Goal: Register for event/course

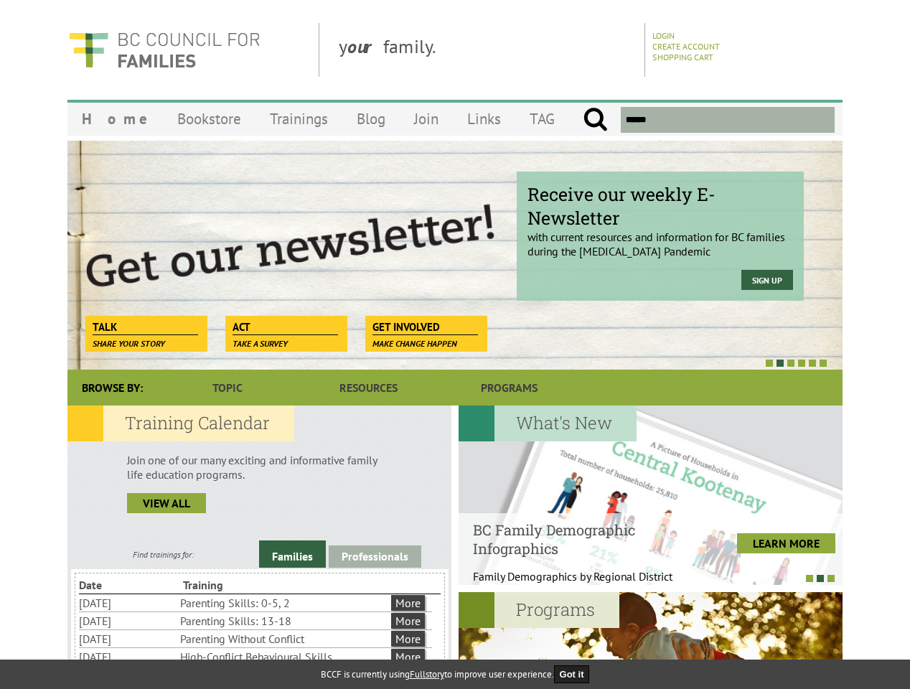
click at [455, 356] on div at bounding box center [439, 362] width 775 height 14
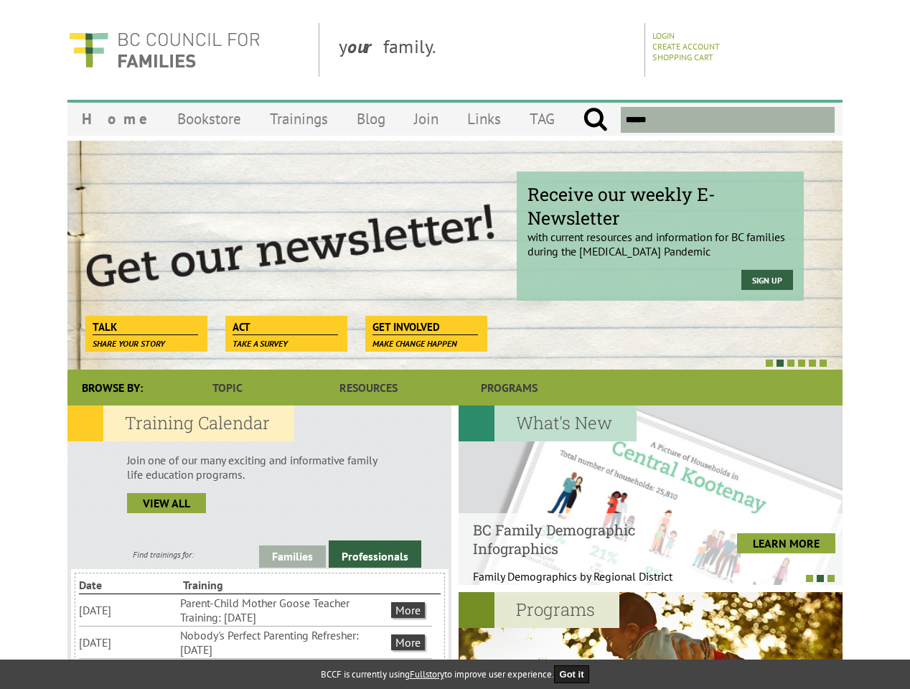
click at [455, 255] on div "Receive our weekly E-Newsletter with current resources and information for BC f…" at bounding box center [454, 255] width 775 height 230
click at [439, 362] on div at bounding box center [439, 362] width 775 height 14
click at [292, 554] on link "Families" at bounding box center [292, 557] width 67 height 22
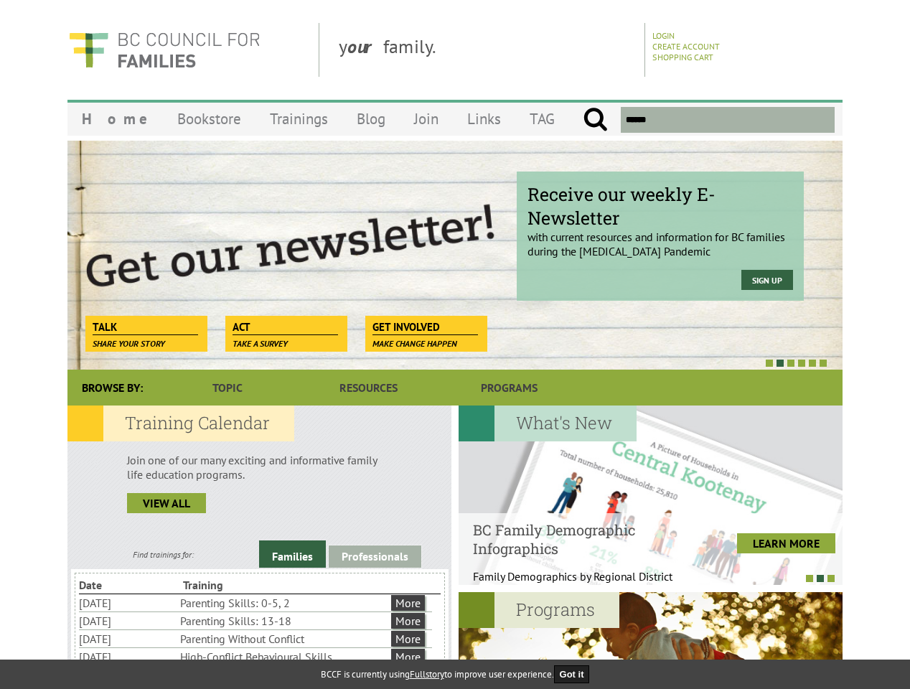
click at [375, 556] on link "Professionals" at bounding box center [375, 557] width 93 height 22
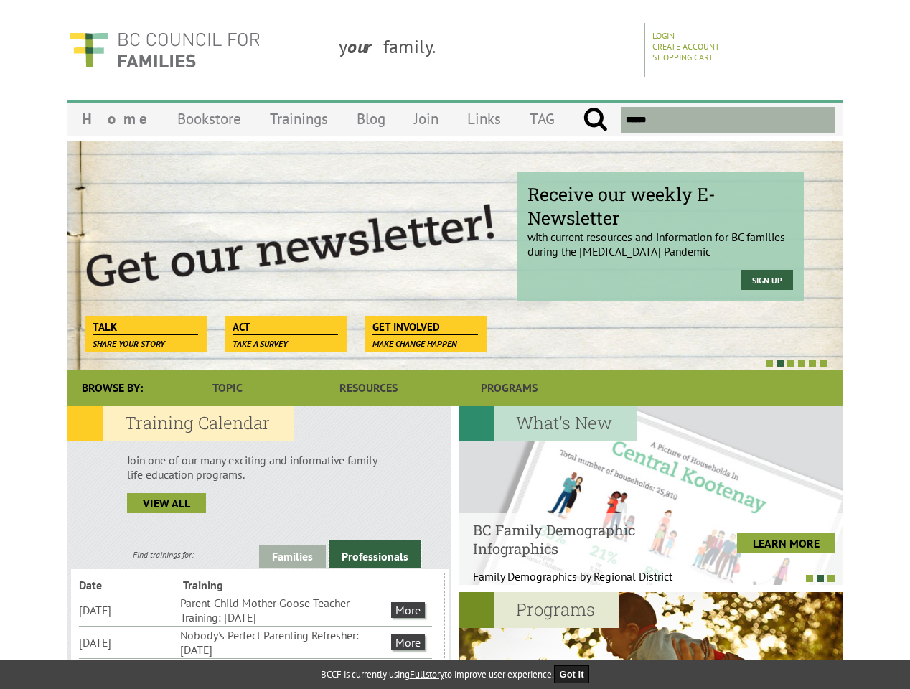
click at [256, 642] on li "Nobody's Perfect Parenting Refresher: [DATE]" at bounding box center [284, 643] width 208 height 32
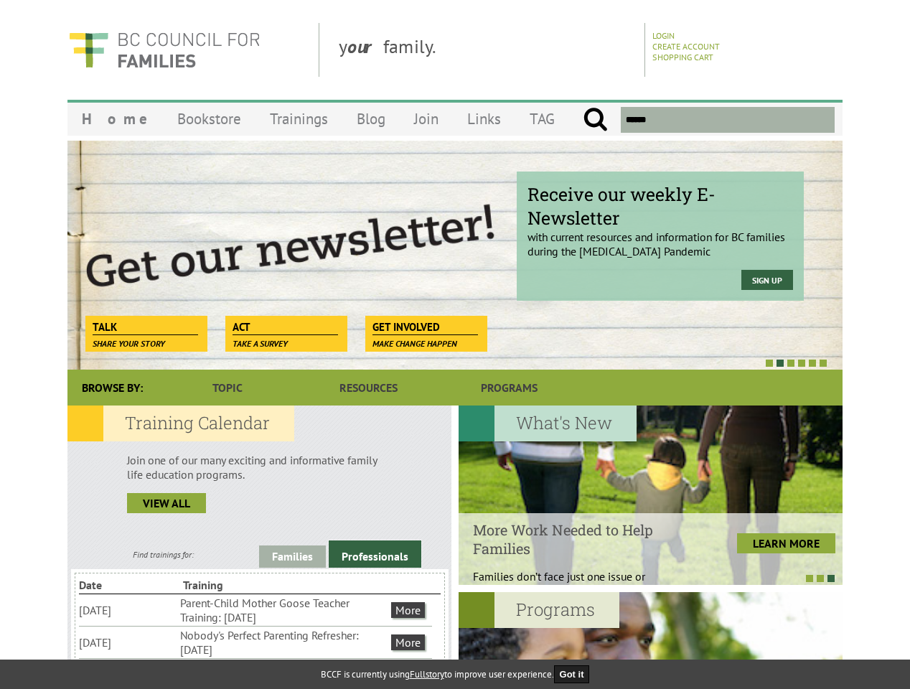
click at [650, 495] on div "New ECE Professional Development Bursaries Apply for a bursary for BCCF trainin…" at bounding box center [843, 495] width 2304 height 179
click at [643, 578] on div at bounding box center [643, 578] width 384 height 14
click at [650, 640] on div at bounding box center [651, 681] width 384 height 179
click at [576, 674] on button "Got it" at bounding box center [572, 674] width 36 height 18
